Goal: Information Seeking & Learning: Understand process/instructions

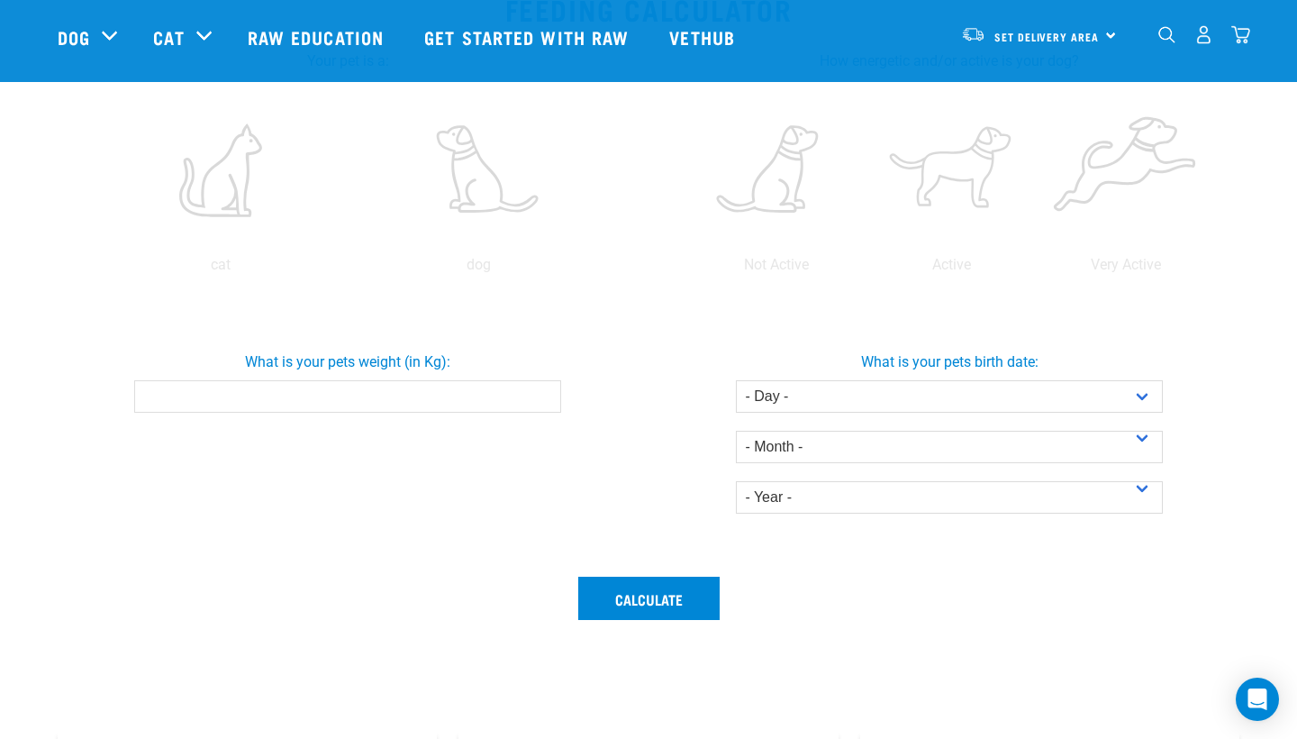
scroll to position [412, 0]
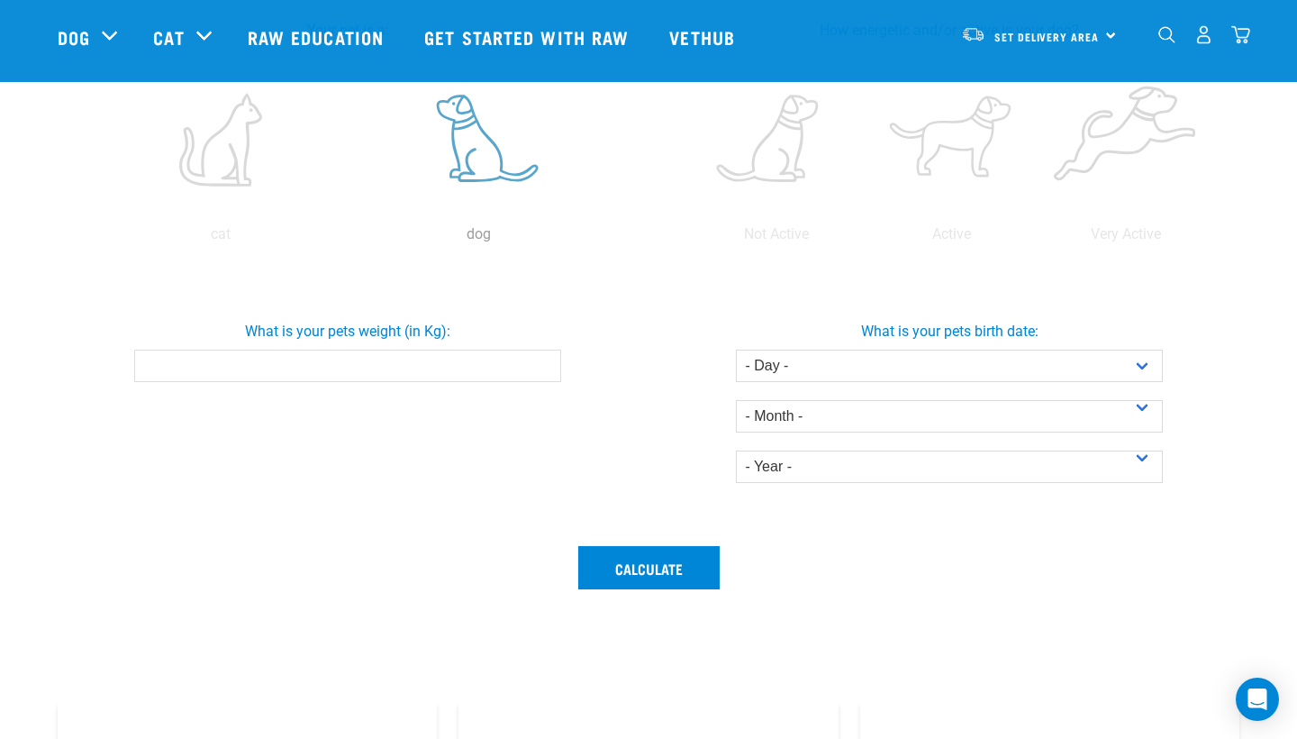
click at [483, 152] on label at bounding box center [478, 139] width 251 height 153
click at [349, 239] on input "radio" at bounding box center [349, 239] width 0 height 0
click at [794, 141] on label at bounding box center [777, 139] width 168 height 153
click at [689, 239] on input "radio" at bounding box center [689, 239] width 0 height 0
click at [541, 363] on input "0.1" at bounding box center [347, 365] width 426 height 32
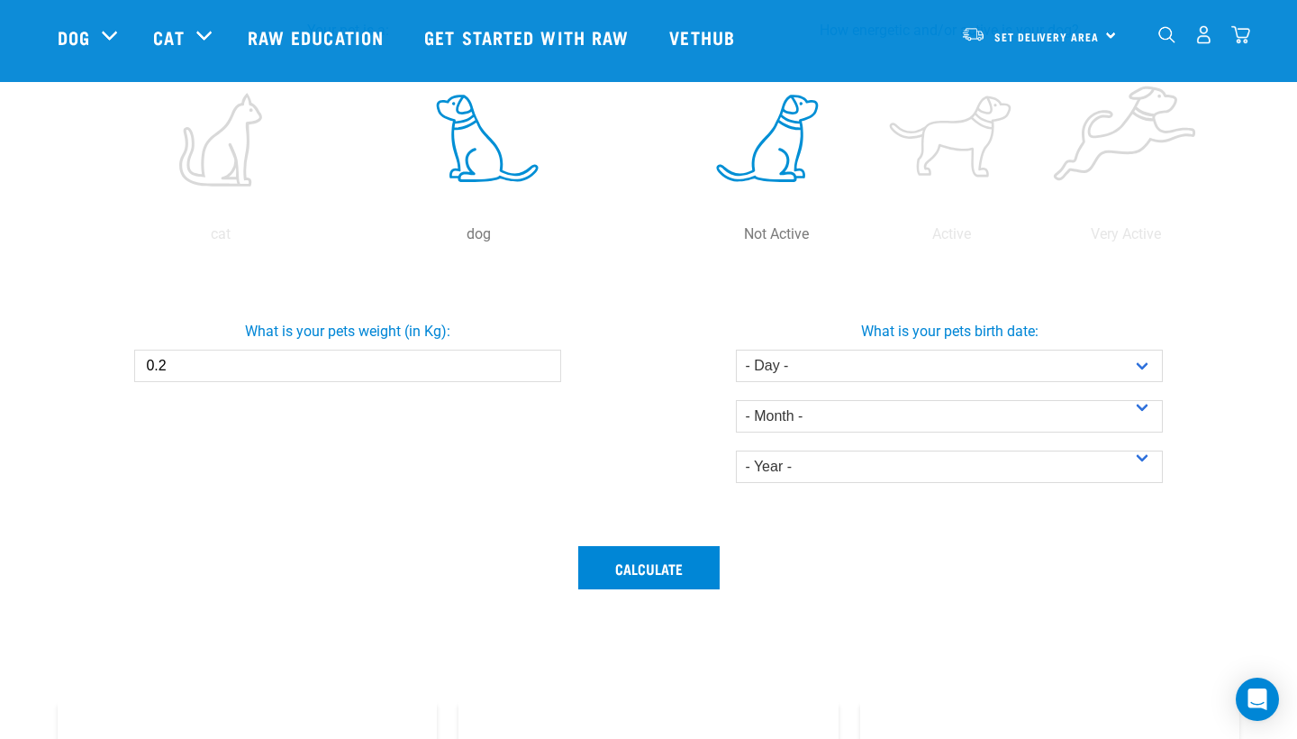
click at [541, 363] on input "0.2" at bounding box center [347, 365] width 426 height 32
click at [541, 363] on input "0.3" at bounding box center [347, 365] width 426 height 32
click at [541, 363] on input "0.4" at bounding box center [347, 365] width 426 height 32
click at [541, 363] on input "6.1" at bounding box center [347, 365] width 426 height 32
click at [541, 363] on input "6.2" at bounding box center [347, 365] width 426 height 32
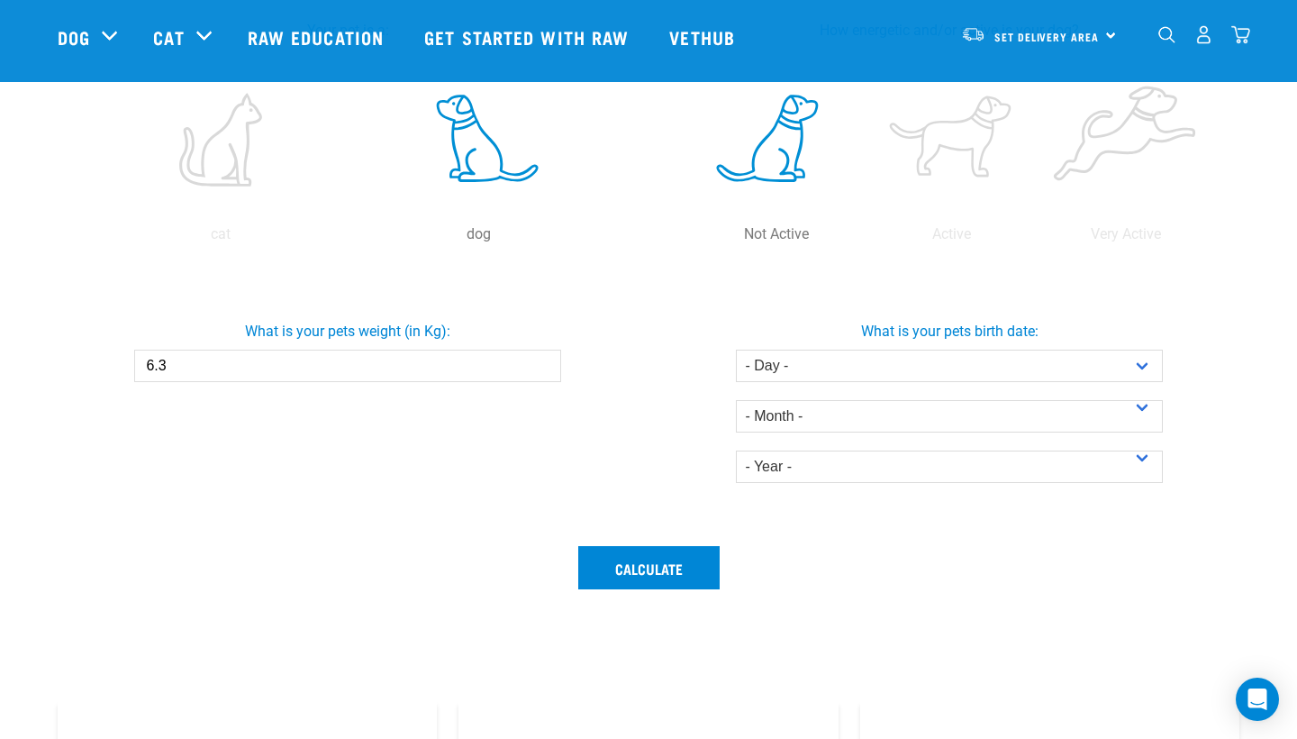
click at [541, 363] on input "6.3" at bounding box center [347, 365] width 426 height 32
click at [541, 363] on input "6.4" at bounding box center [347, 365] width 426 height 32
click at [541, 363] on input "6.5" at bounding box center [347, 365] width 426 height 32
click at [541, 363] on input "6.6" at bounding box center [347, 365] width 426 height 32
click at [541, 363] on input "6.7" at bounding box center [347, 365] width 426 height 32
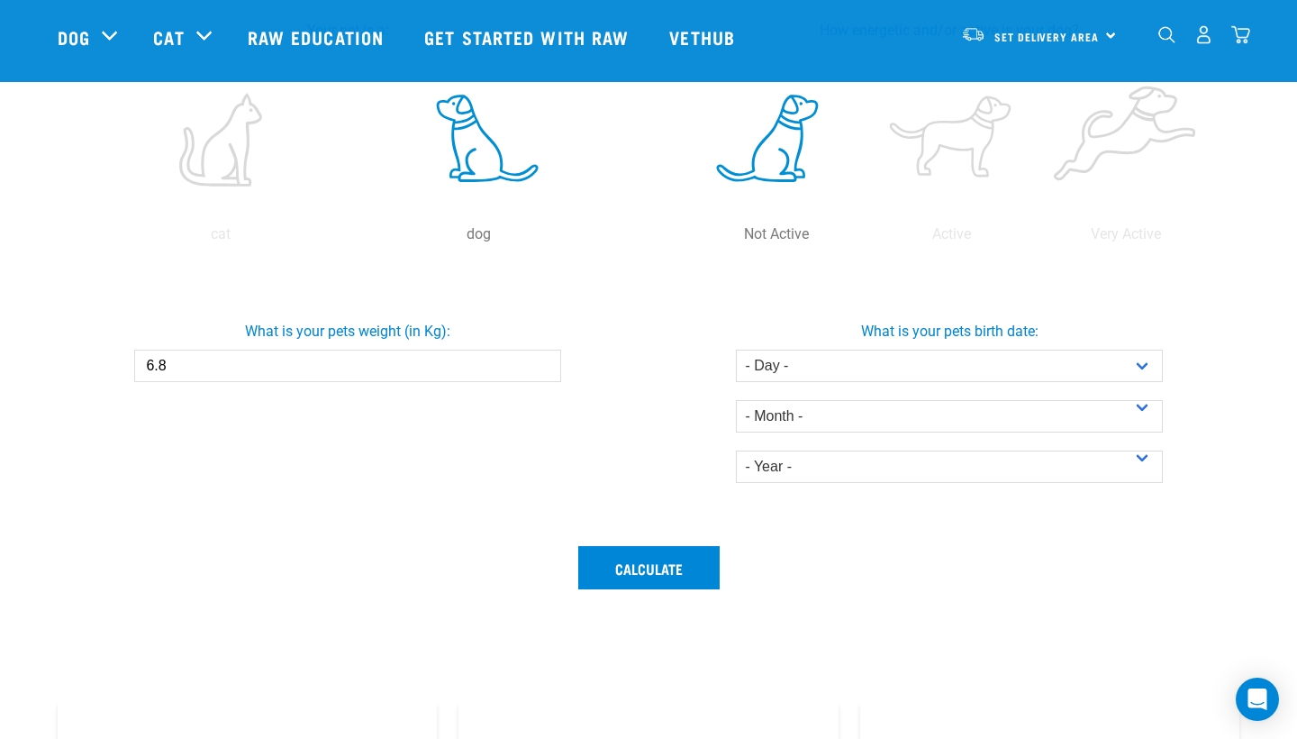
click at [541, 363] on input "6.8" at bounding box center [347, 365] width 426 height 32
click at [541, 363] on input "6.9" at bounding box center [347, 365] width 426 height 32
click at [541, 363] on input "7" at bounding box center [347, 365] width 426 height 32
click at [541, 363] on input "7.1" at bounding box center [347, 365] width 426 height 32
click at [541, 363] on input "7.2" at bounding box center [347, 365] width 426 height 32
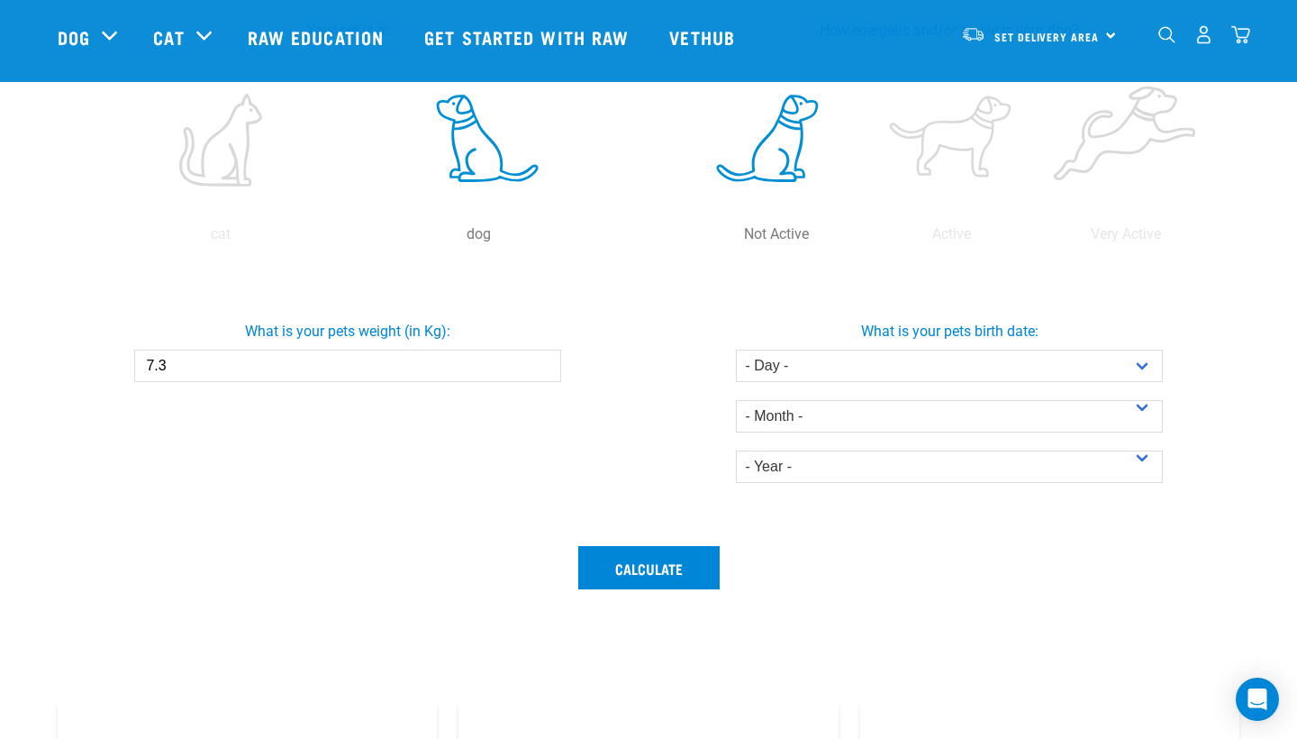
click at [541, 363] on input "7.3" at bounding box center [347, 365] width 426 height 32
click at [541, 363] on input "7.4" at bounding box center [347, 365] width 426 height 32
click at [541, 363] on input "7.5" at bounding box center [347, 365] width 426 height 32
click at [541, 363] on input "7.6" at bounding box center [347, 365] width 426 height 32
click at [541, 363] on input "7.7" at bounding box center [347, 365] width 426 height 32
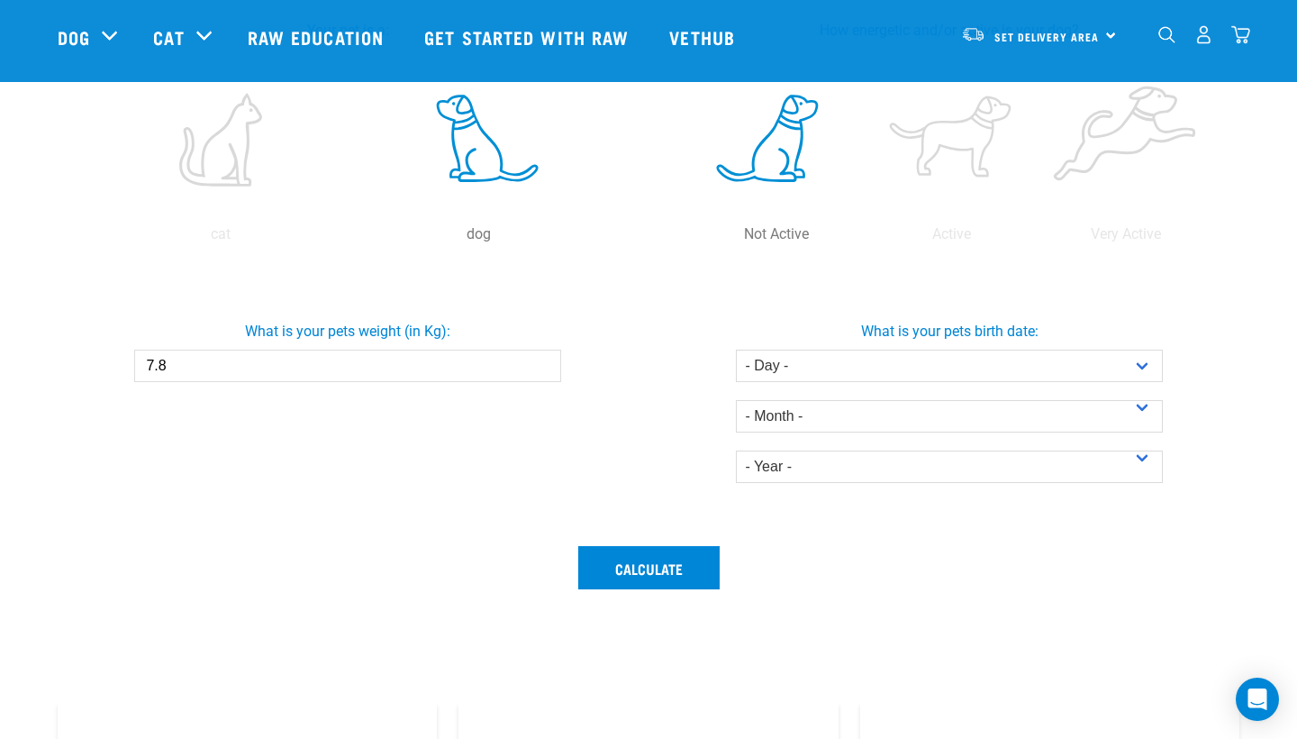
click at [541, 363] on input "7.8" at bounding box center [347, 365] width 426 height 32
click at [541, 363] on input "7.9" at bounding box center [347, 365] width 426 height 32
type input "8"
click at [541, 363] on input "8" at bounding box center [347, 365] width 426 height 32
select select "10"
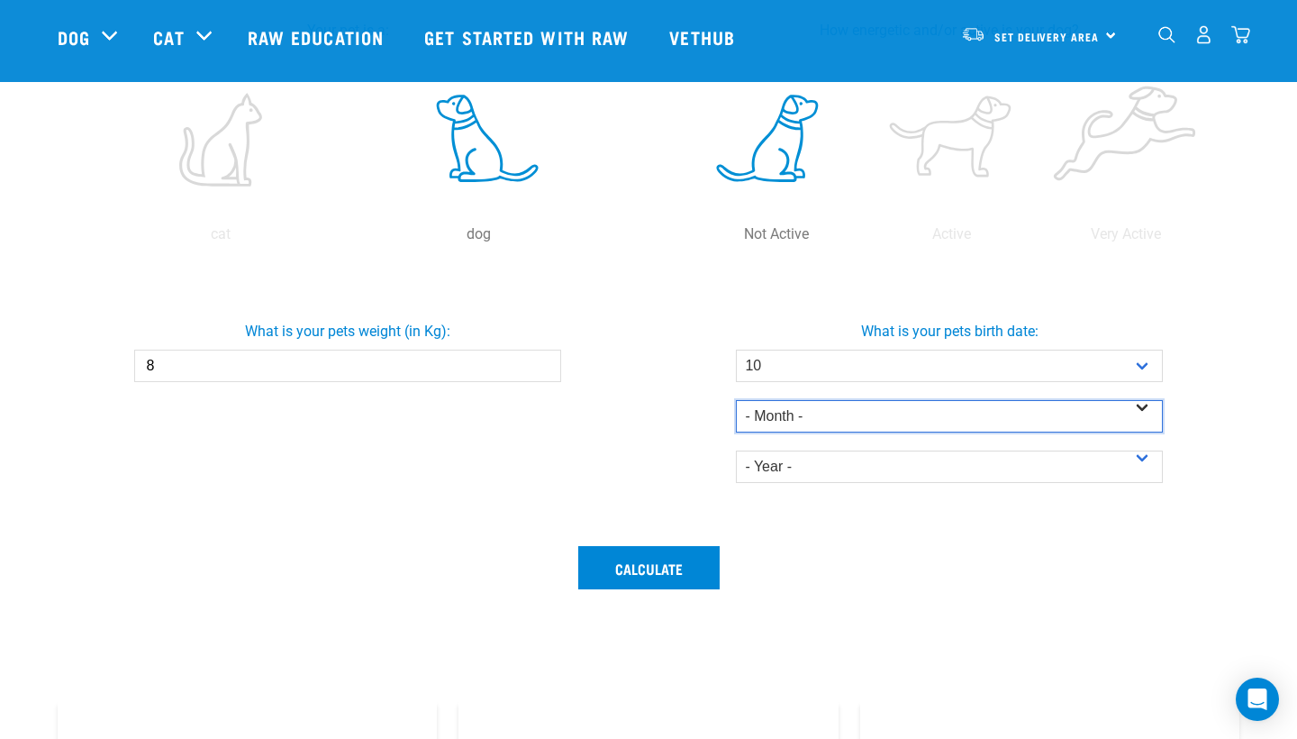
select select "July"
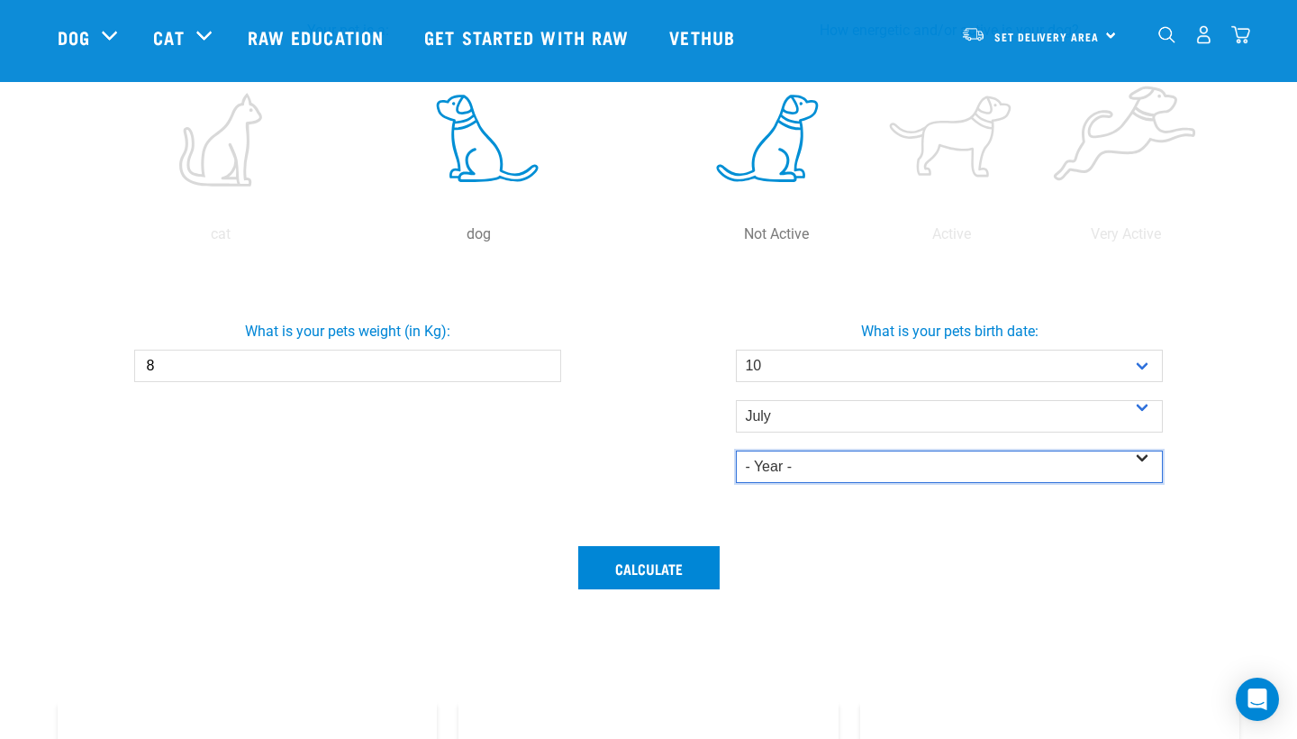
select select "2025"
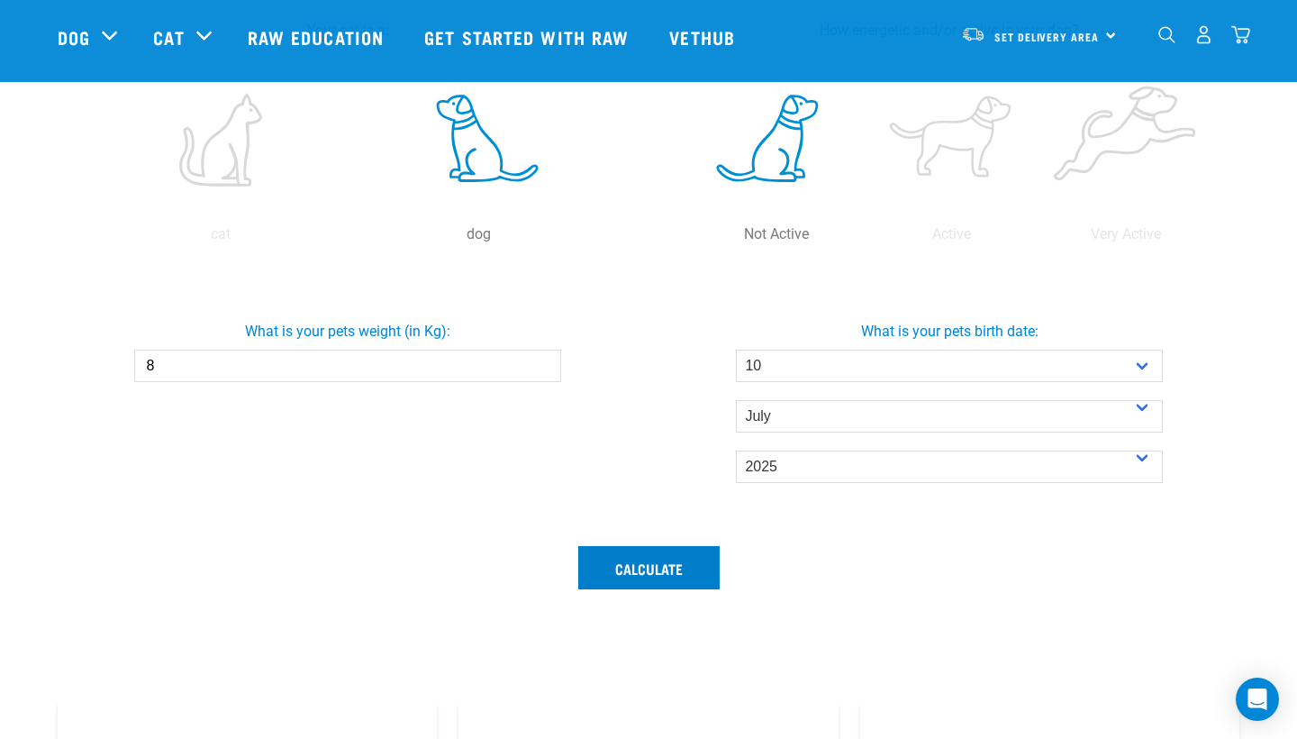
click at [679, 560] on button "Calculate" at bounding box center [648, 567] width 141 height 43
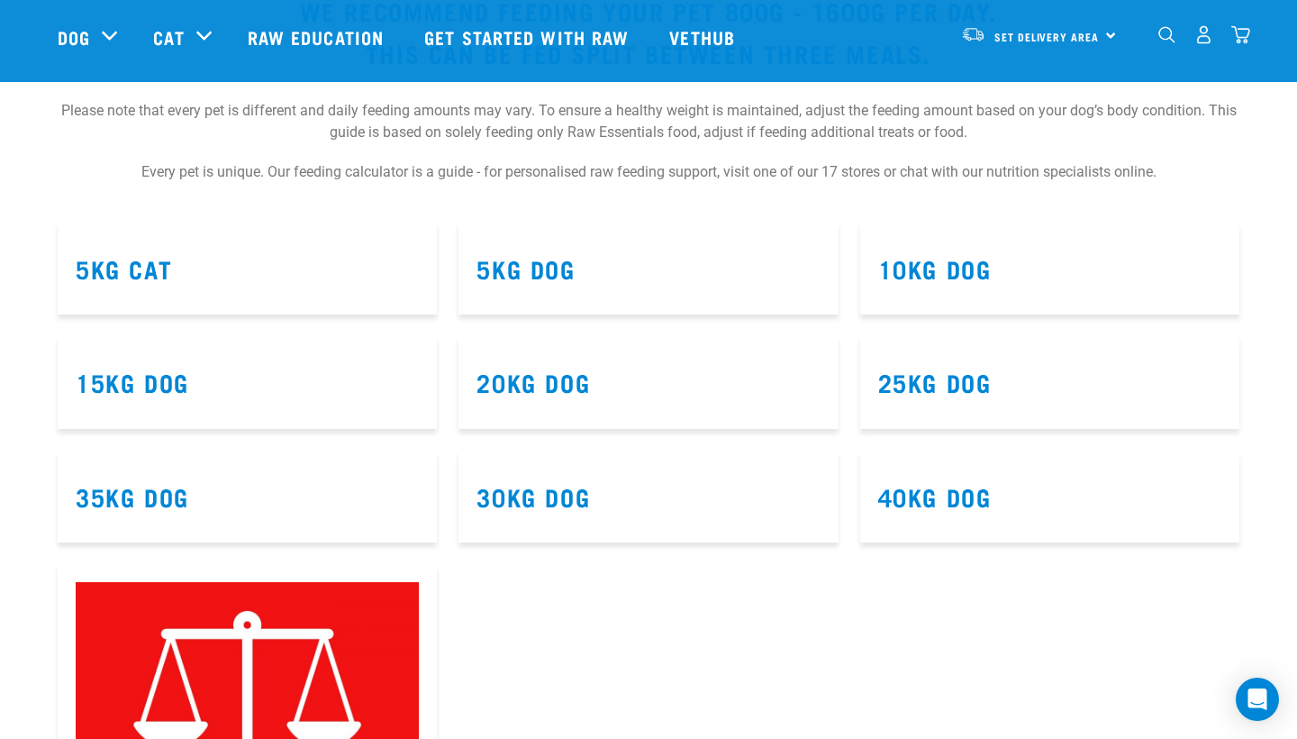
scroll to position [1045, 0]
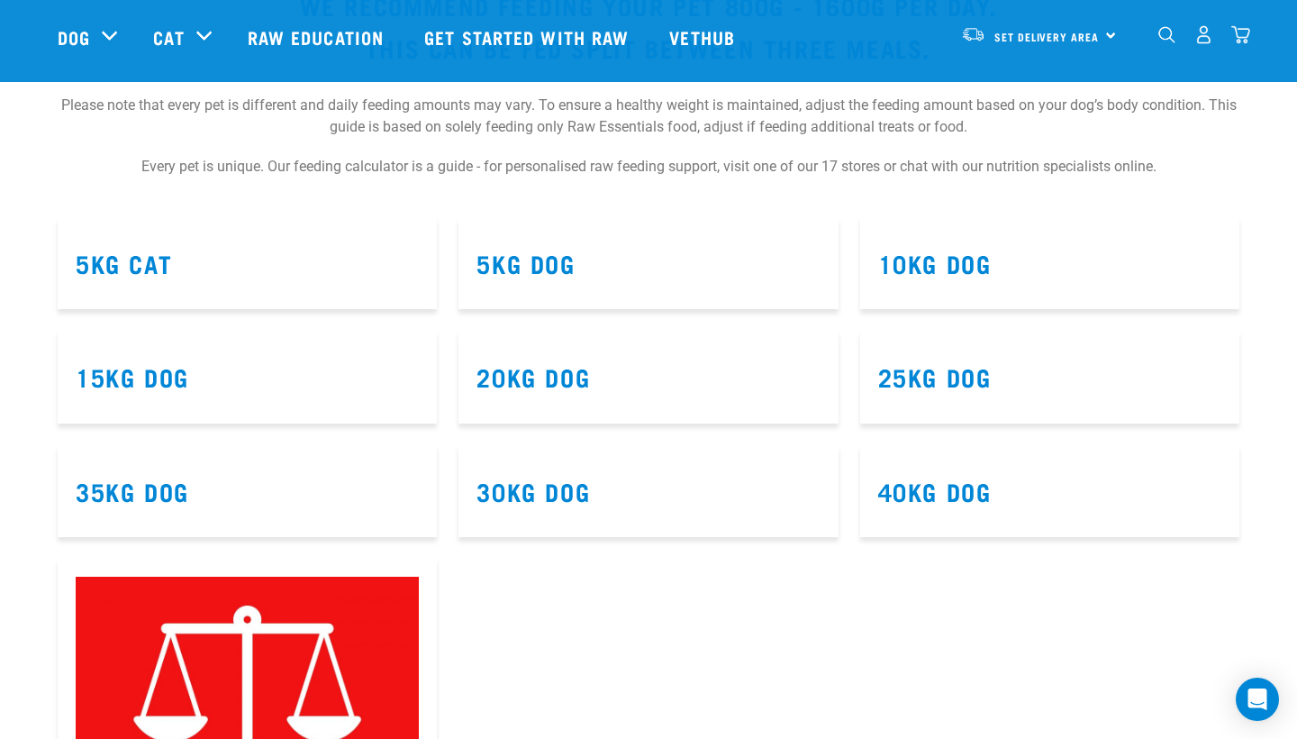
click at [667, 268] on h3 "5kg Dog" at bounding box center [648, 264] width 343 height 28
click at [558, 258] on link "5kg Dog" at bounding box center [526, 263] width 98 height 14
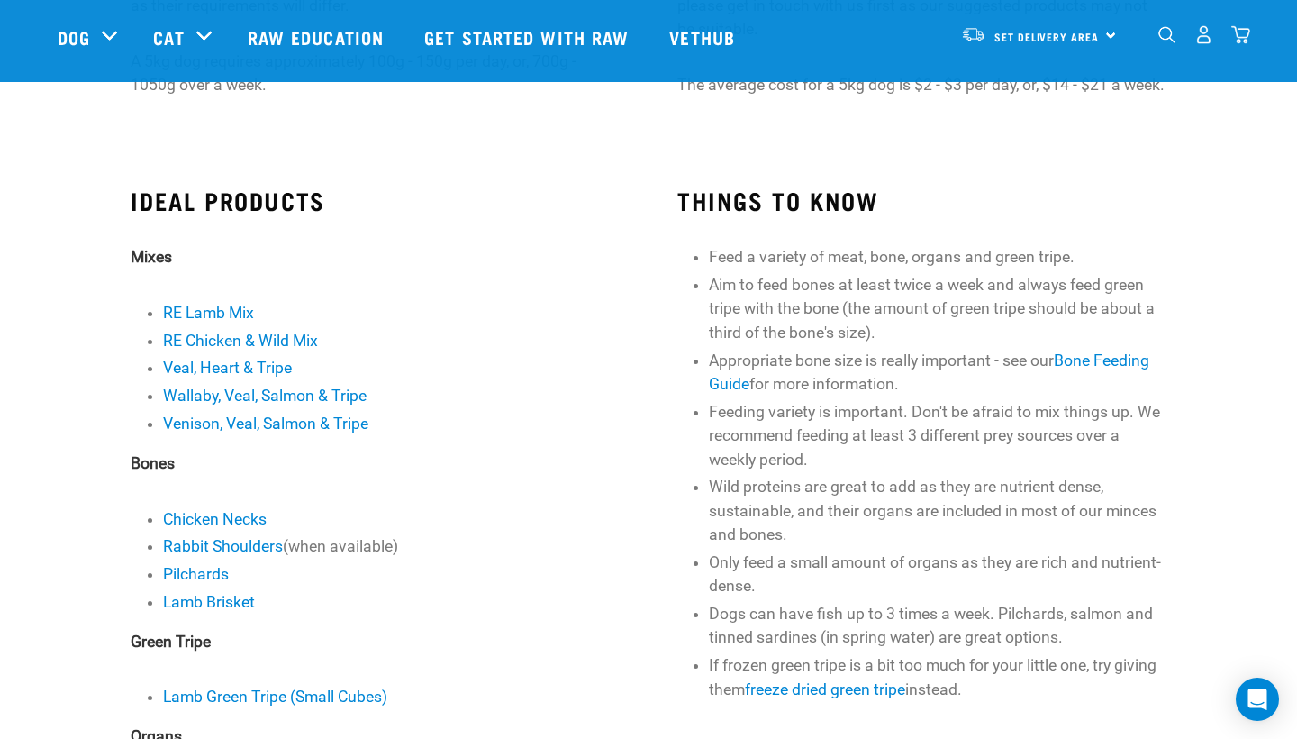
scroll to position [384, 0]
